Goal: Task Accomplishment & Management: Manage account settings

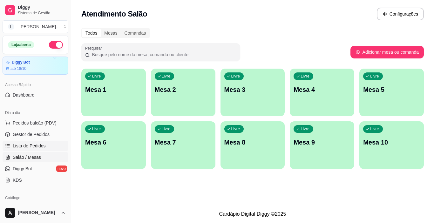
click at [50, 145] on link "Lista de Pedidos" at bounding box center [36, 146] width 66 height 10
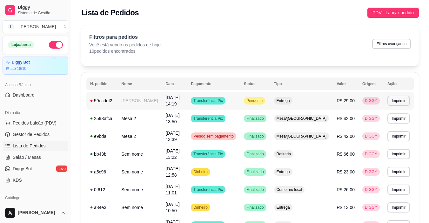
click at [165, 97] on span "[DATE] 14:19" at bounding box center [172, 100] width 14 height 11
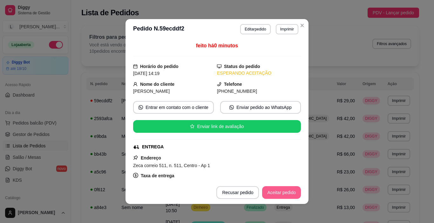
click at [280, 193] on button "Aceitar pedido" at bounding box center [281, 192] width 39 height 13
click at [280, 193] on button "Mover para preparo" at bounding box center [275, 192] width 49 height 13
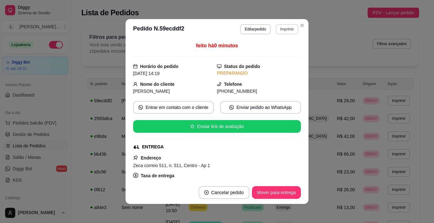
click at [283, 30] on button "Imprimir" at bounding box center [287, 29] width 23 height 10
click at [274, 52] on button "IMPRESSORA" at bounding box center [273, 51] width 46 height 10
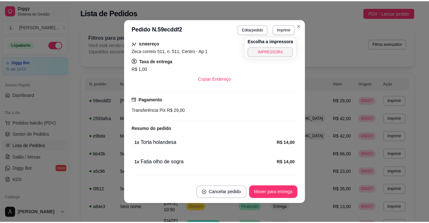
scroll to position [100, 0]
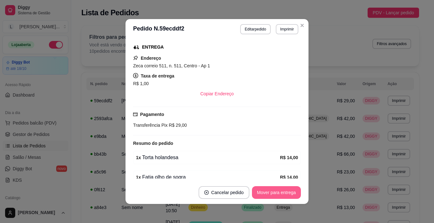
click at [283, 189] on button "Mover para entrega" at bounding box center [276, 192] width 49 height 13
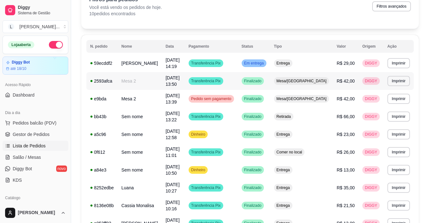
scroll to position [32, 0]
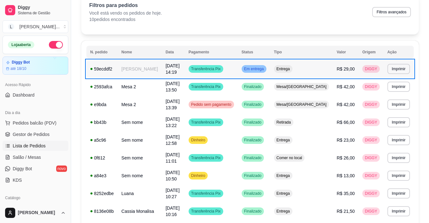
click at [238, 65] on td "Transferência Pix" at bounding box center [211, 69] width 53 height 18
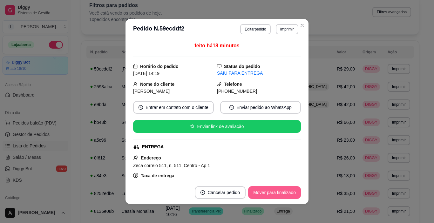
click at [269, 196] on button "Mover para finalizado" at bounding box center [274, 192] width 53 height 13
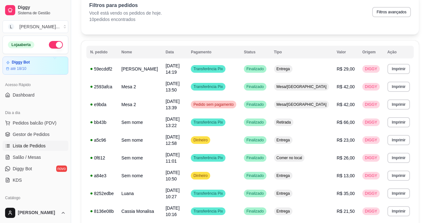
drag, startPoint x: 68, startPoint y: 95, endPoint x: 0, endPoint y: -8, distance: 123.7
click at [0, 0] on html "Diggy Sistema de Gestão L [PERSON_NAME] ... Loja aberta Diggy Bot até 18/10 Ace…" at bounding box center [214, 79] width 429 height 223
drag, startPoint x: 69, startPoint y: 70, endPoint x: 68, endPoint y: 89, distance: 18.5
click at [69, 98] on button "Toggle Sidebar" at bounding box center [70, 111] width 5 height 223
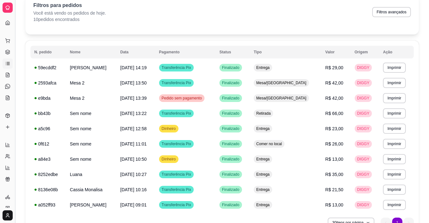
click at [17, 58] on button "Toggle Sidebar" at bounding box center [14, 111] width 5 height 223
